Goal: Task Accomplishment & Management: Manage account settings

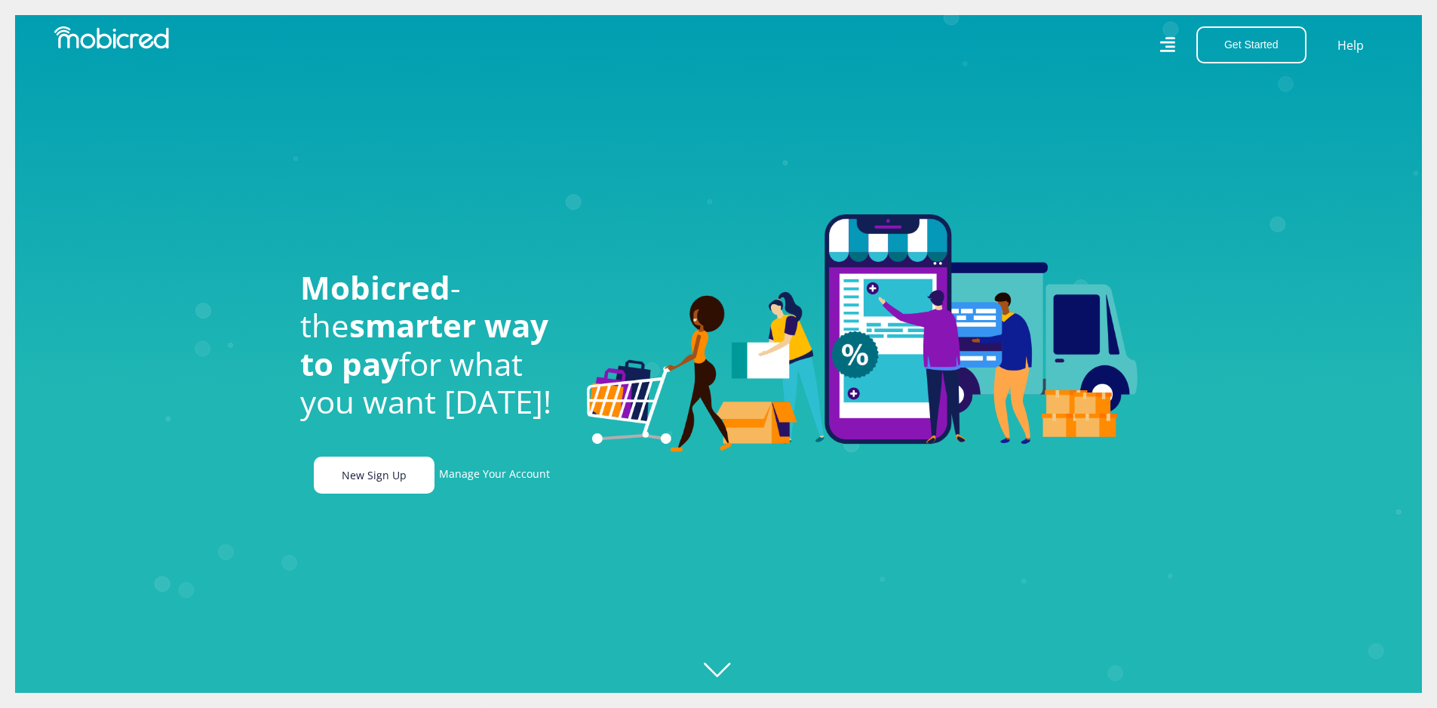
scroll to position [0, 2795]
click at [495, 481] on link "Manage Your Account" at bounding box center [494, 474] width 111 height 37
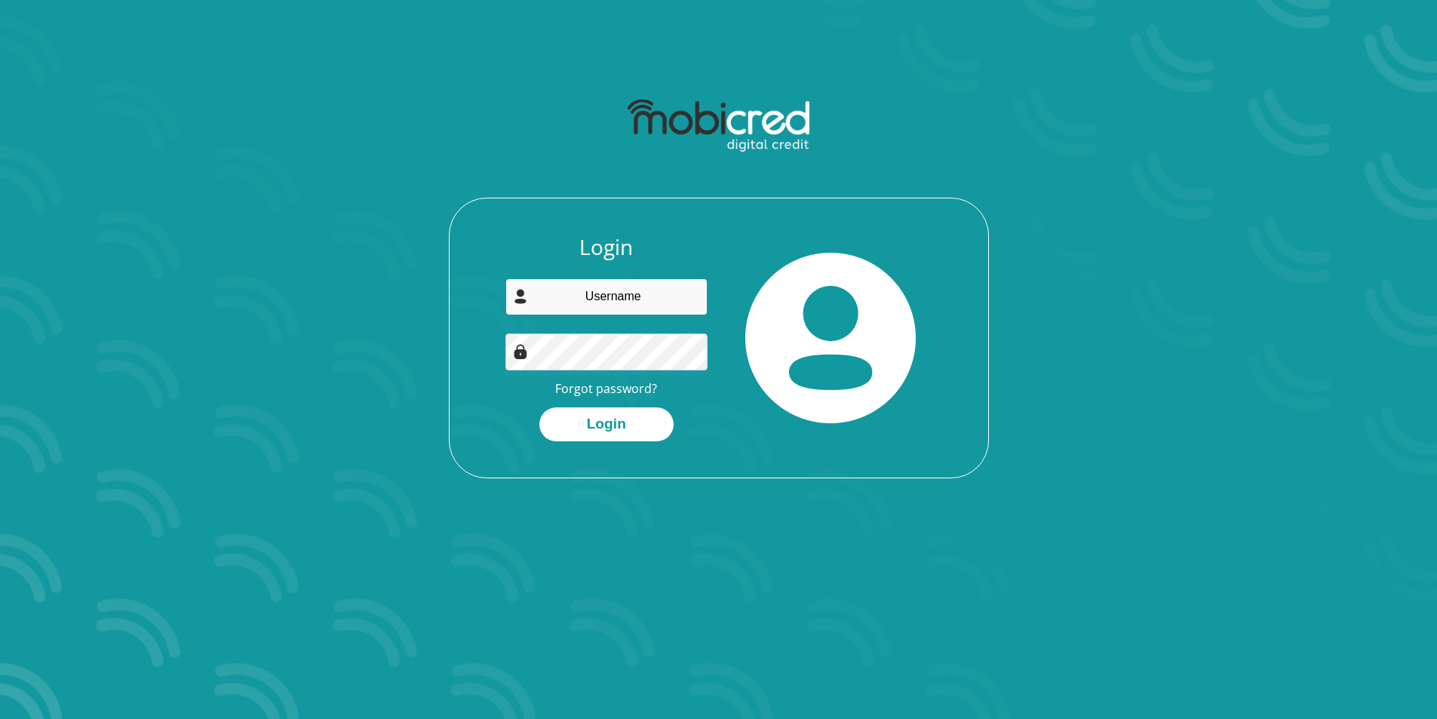
click at [608, 299] on input "email" at bounding box center [606, 296] width 202 height 37
type input "tyron@royaltent.co.za"
click at [627, 422] on button "Login" at bounding box center [606, 424] width 134 height 34
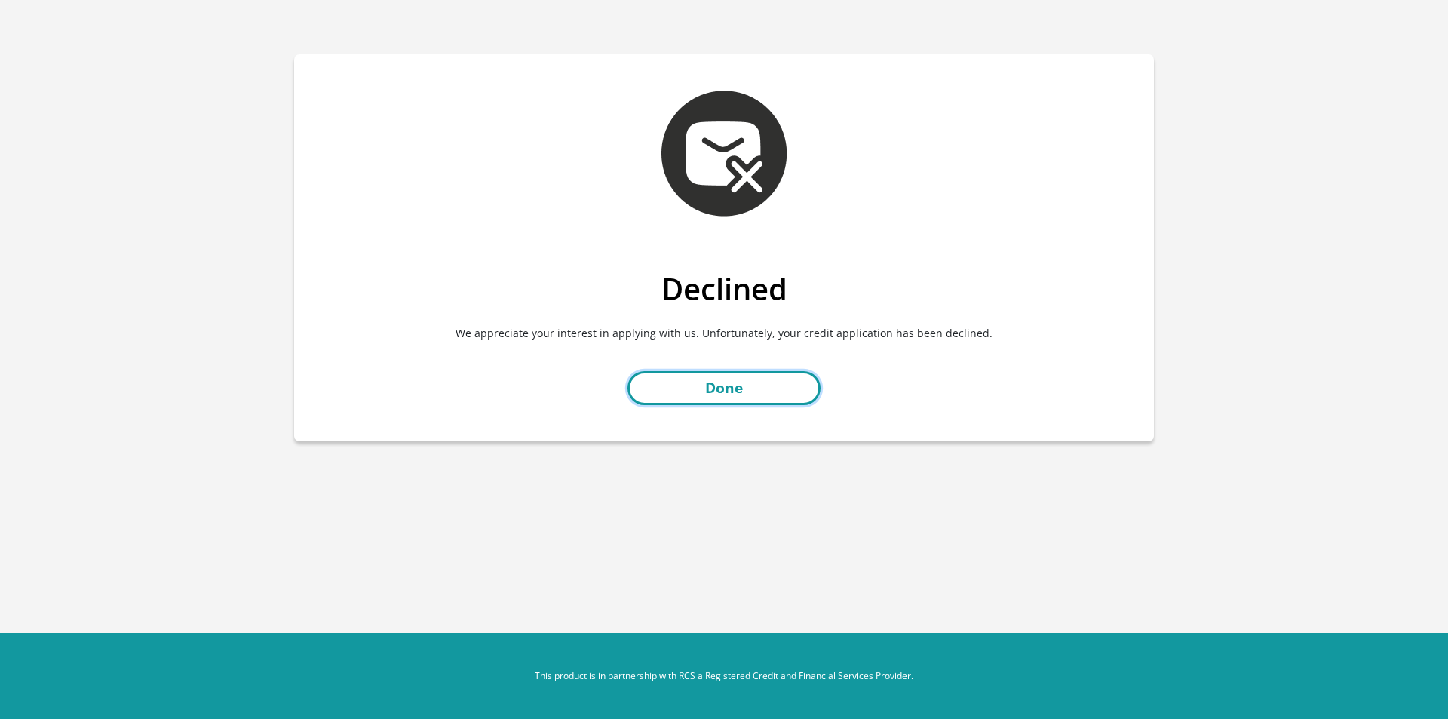
click at [732, 378] on link "Done" at bounding box center [724, 388] width 193 height 34
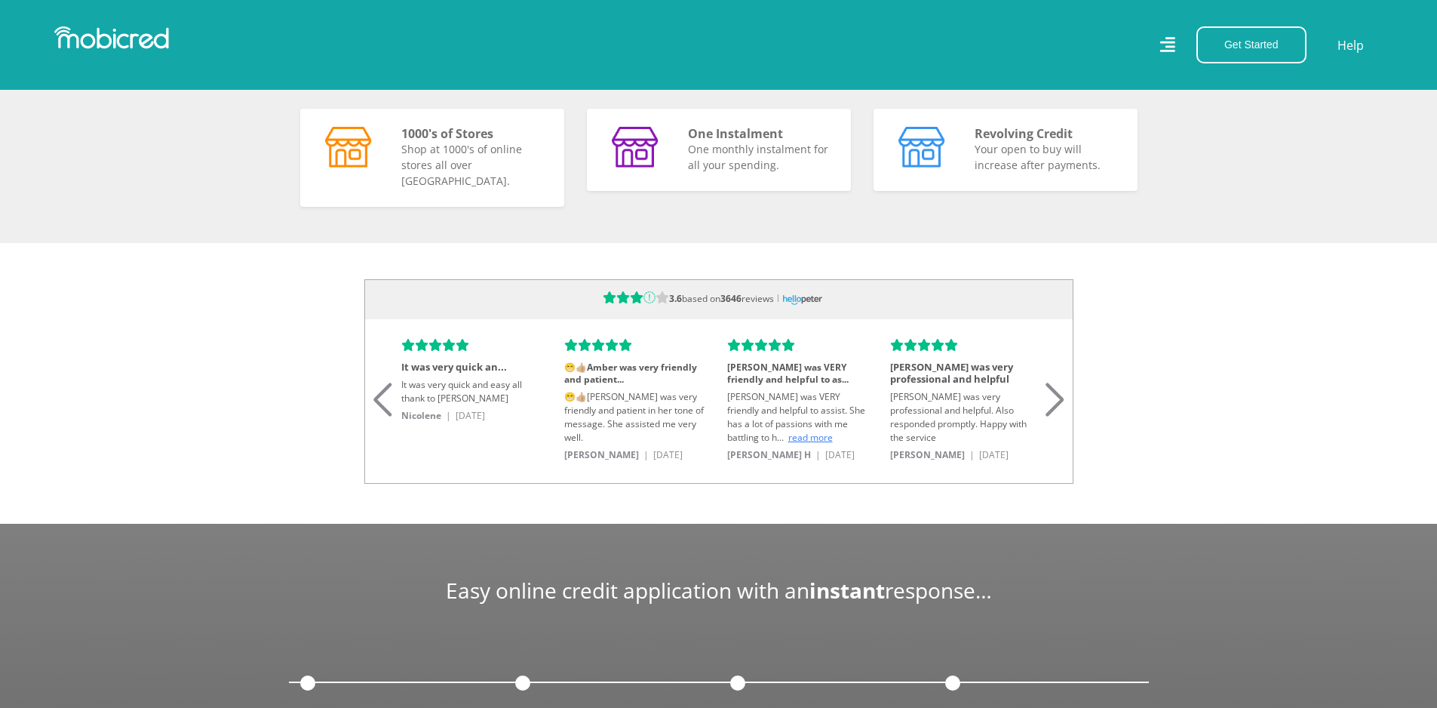
scroll to position [1509, 0]
